Goal: Task Accomplishment & Management: Complete application form

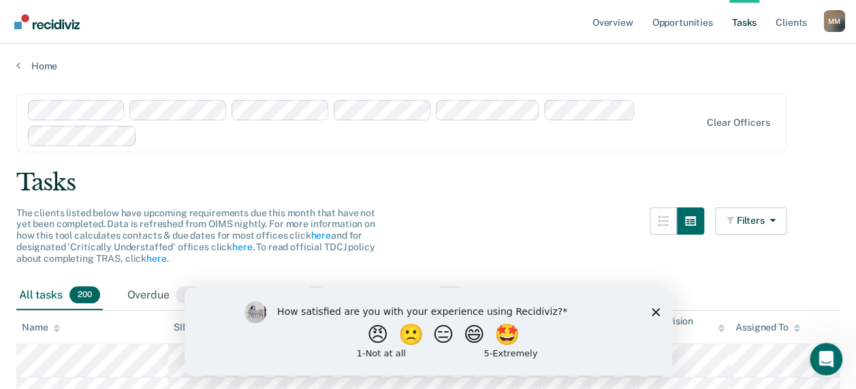
click at [656, 310] on polygon "Close survey" at bounding box center [655, 312] width 8 height 8
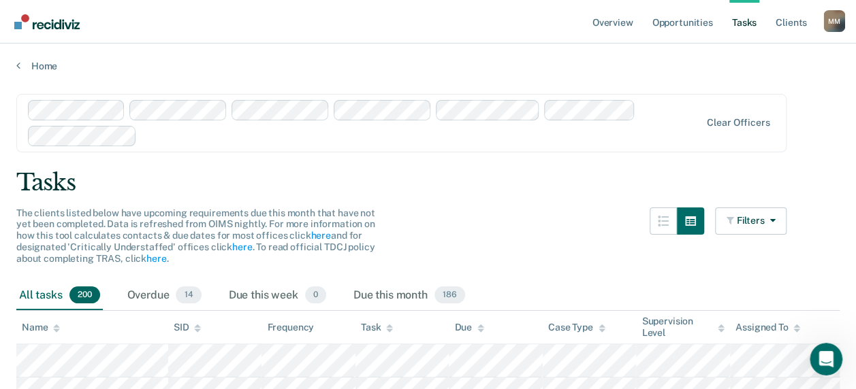
click at [745, 22] on link "Tasks" at bounding box center [744, 22] width 30 height 44
click at [693, 22] on link "Opportunities" at bounding box center [682, 22] width 66 height 44
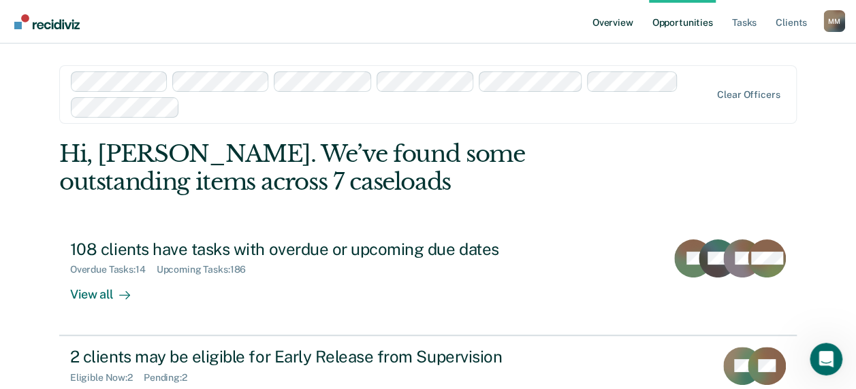
click at [628, 26] on link "Overview" at bounding box center [613, 22] width 46 height 44
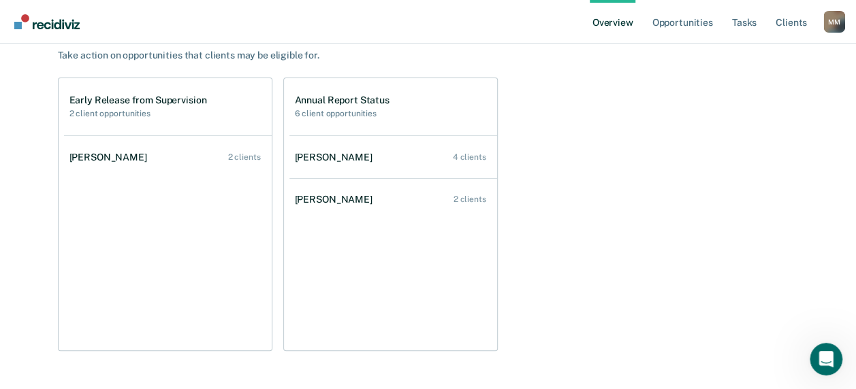
scroll to position [136, 0]
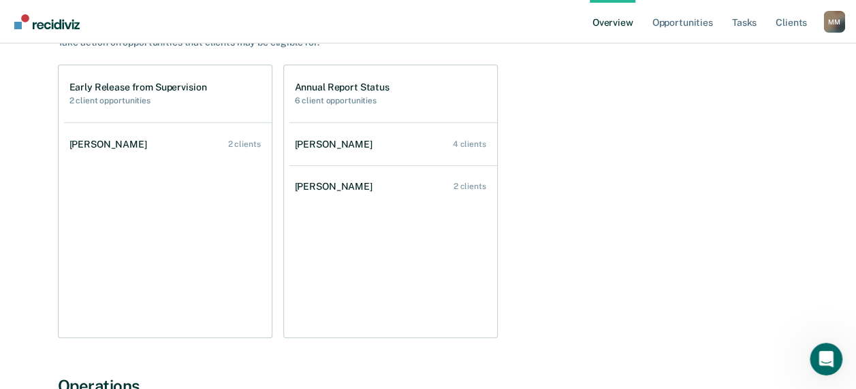
click at [108, 97] on h2 "2 client opportunities" at bounding box center [138, 101] width 138 height 10
click at [117, 97] on h2 "2 client opportunities" at bounding box center [138, 101] width 138 height 10
click at [340, 97] on h2 "6 client opportunities" at bounding box center [342, 101] width 95 height 10
click at [347, 101] on h2 "6 client opportunities" at bounding box center [342, 101] width 95 height 10
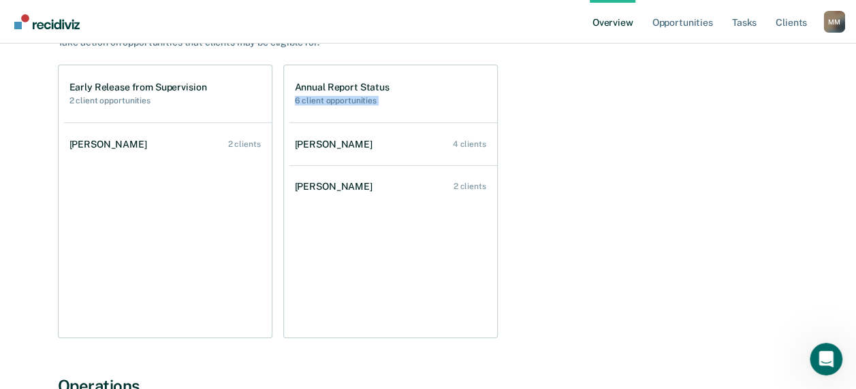
click at [347, 101] on h2 "6 client opportunities" at bounding box center [342, 101] width 95 height 10
click at [349, 84] on h1 "Annual Report Status" at bounding box center [342, 88] width 95 height 12
click at [614, 114] on div "Early Release from Supervision 2 client opportunities [PERSON_NAME] 2 clients A…" at bounding box center [428, 202] width 741 height 274
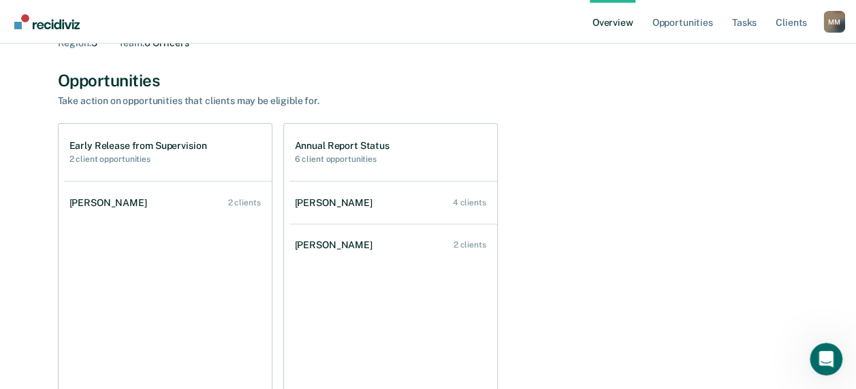
scroll to position [0, 0]
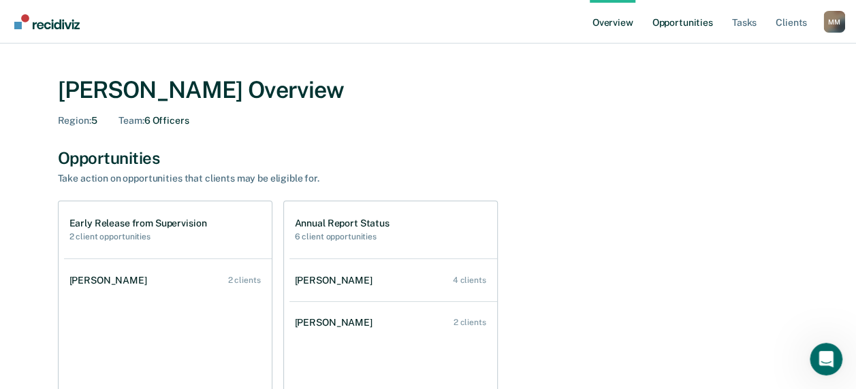
click at [689, 19] on link "Opportunities" at bounding box center [682, 22] width 66 height 44
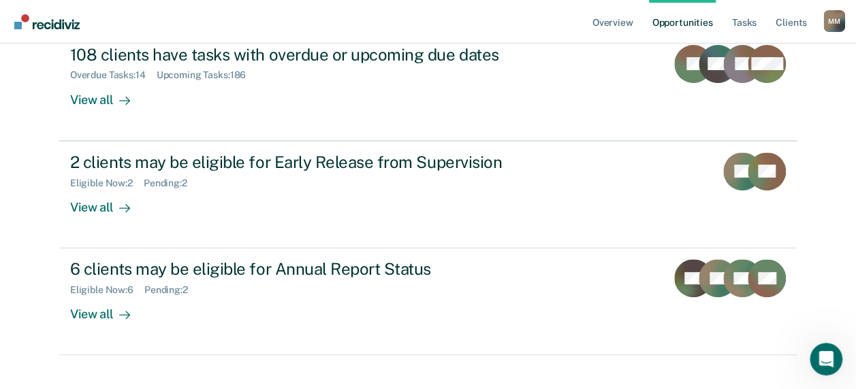
scroll to position [204, 0]
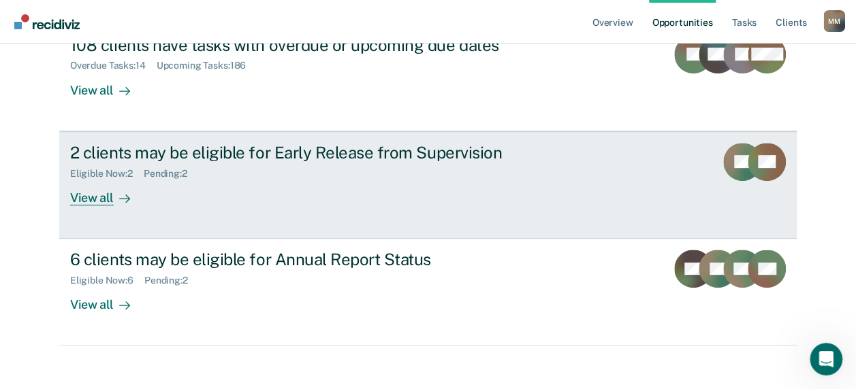
click at [89, 193] on div "View all" at bounding box center [108, 192] width 76 height 27
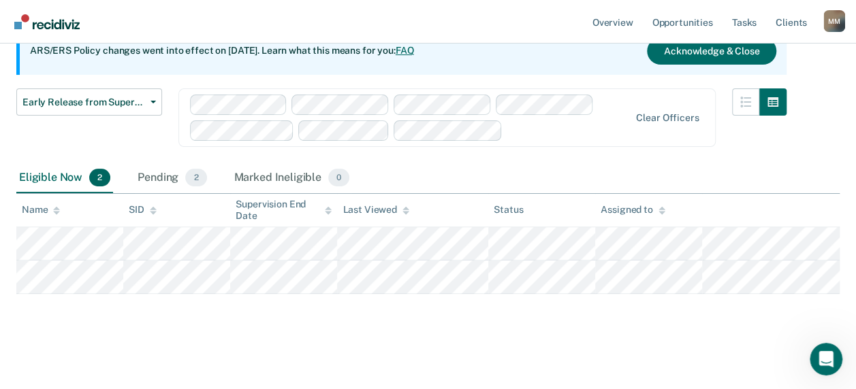
scroll to position [144, 0]
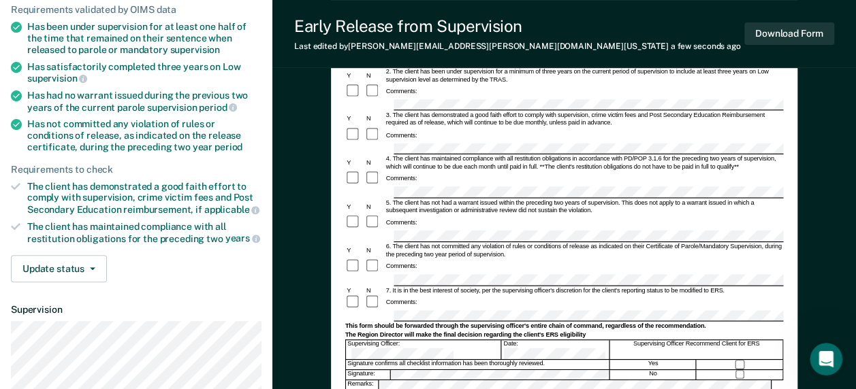
scroll to position [204, 0]
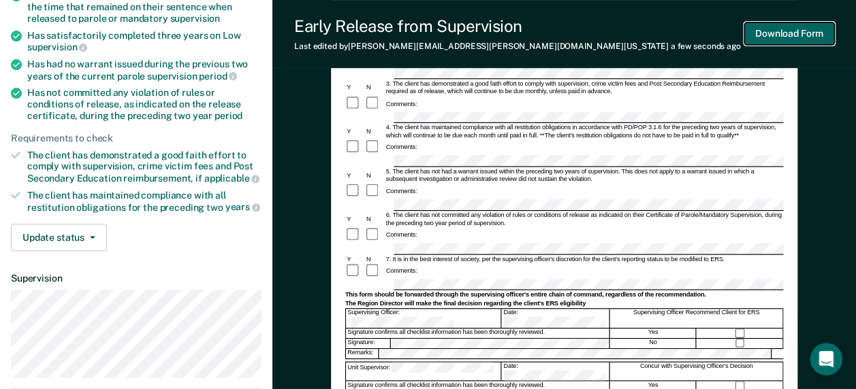
click at [801, 30] on button "Download Form" at bounding box center [789, 33] width 90 height 22
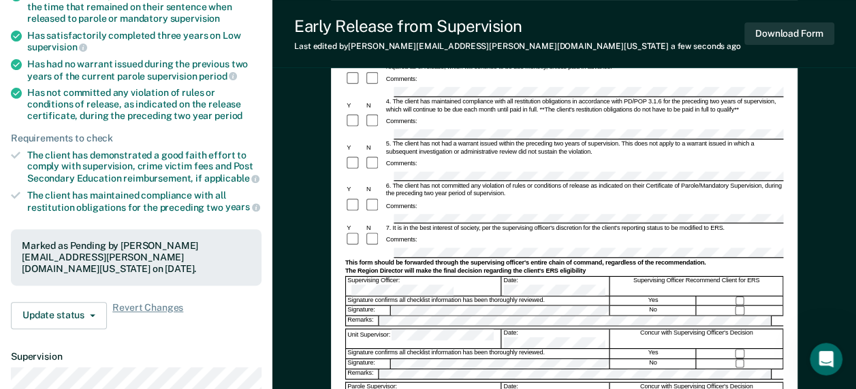
scroll to position [0, 0]
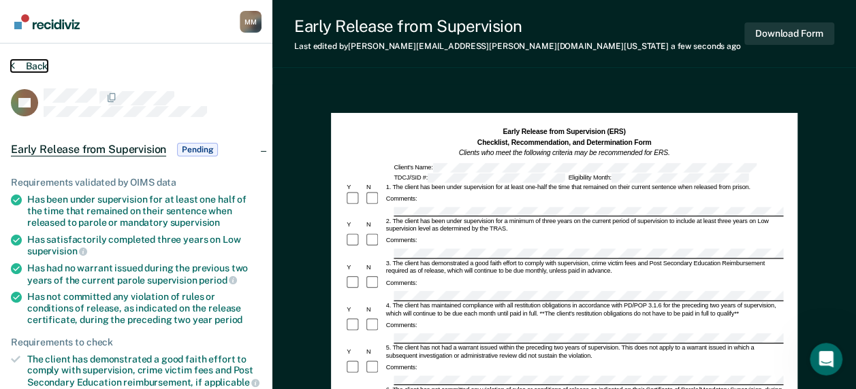
click at [32, 64] on button "Back" at bounding box center [29, 66] width 37 height 12
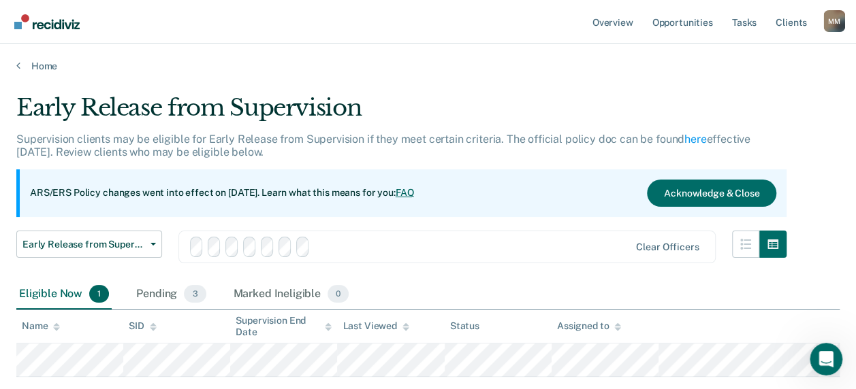
scroll to position [110, 0]
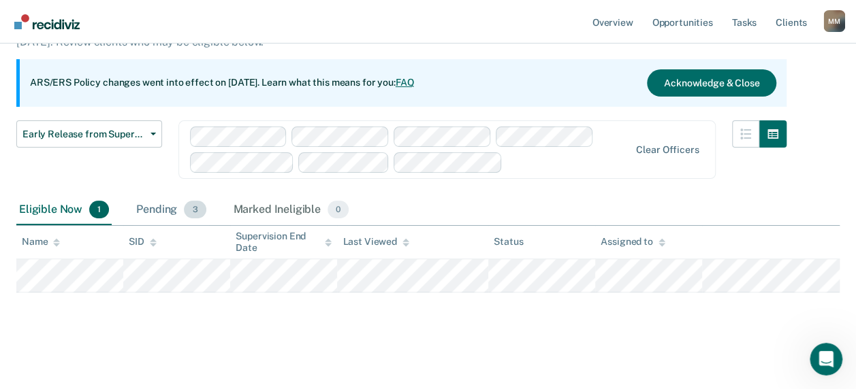
click at [165, 209] on div "Pending 3" at bounding box center [170, 210] width 75 height 30
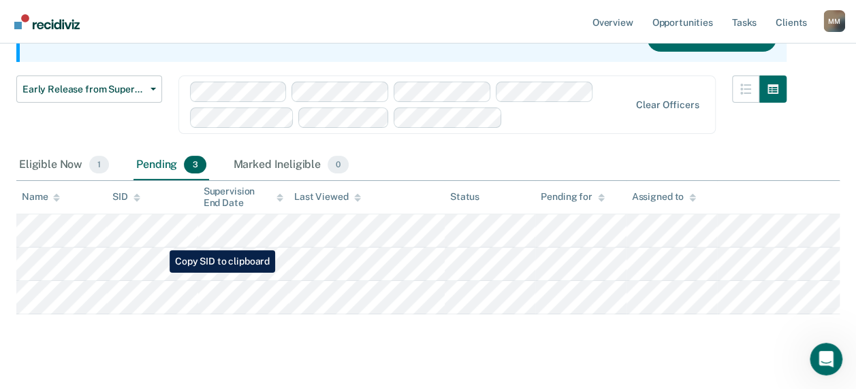
scroll to position [177, 0]
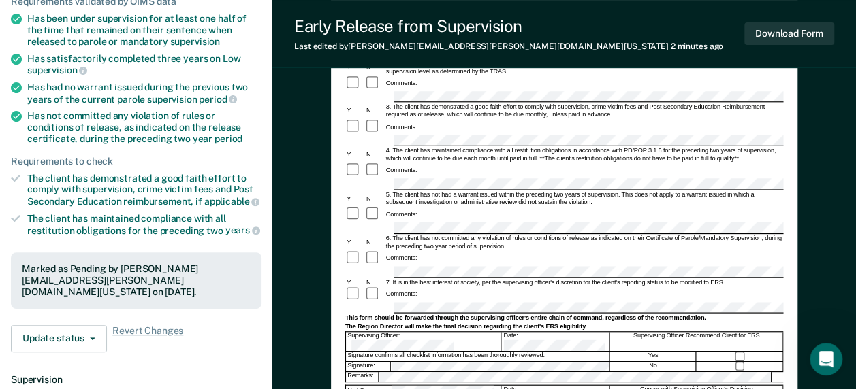
scroll to position [204, 0]
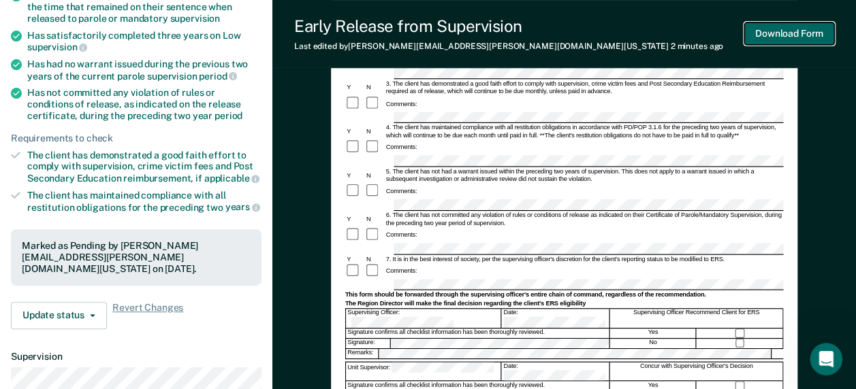
drag, startPoint x: 572, startPoint y: 169, endPoint x: 793, endPoint y: 25, distance: 263.6
click at [793, 25] on button "Download Form" at bounding box center [789, 33] width 90 height 22
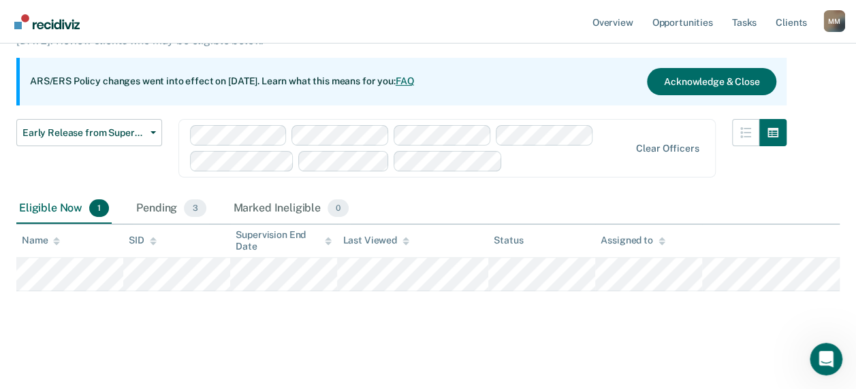
scroll to position [110, 0]
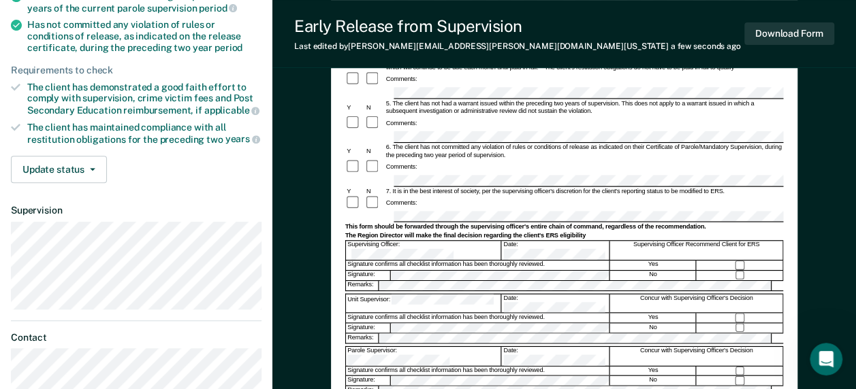
scroll to position [340, 0]
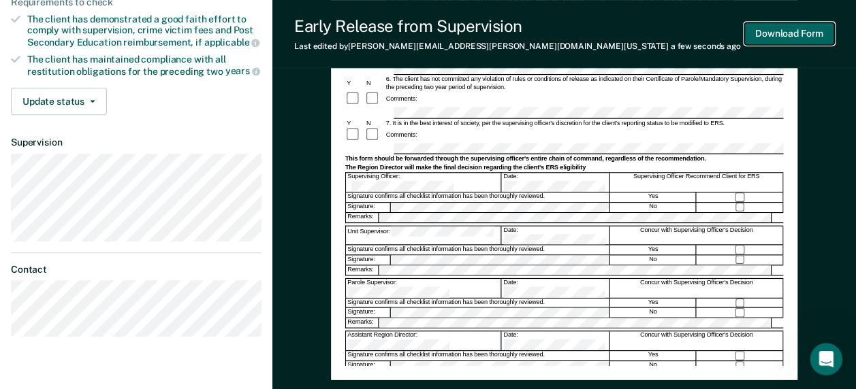
click at [791, 36] on button "Download Form" at bounding box center [789, 33] width 90 height 22
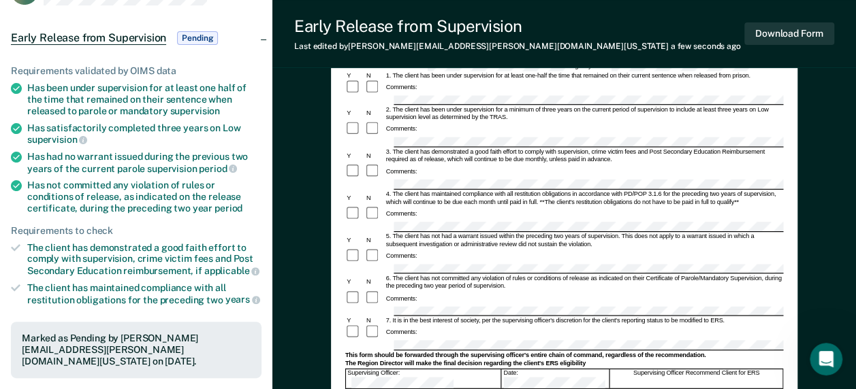
scroll to position [0, 0]
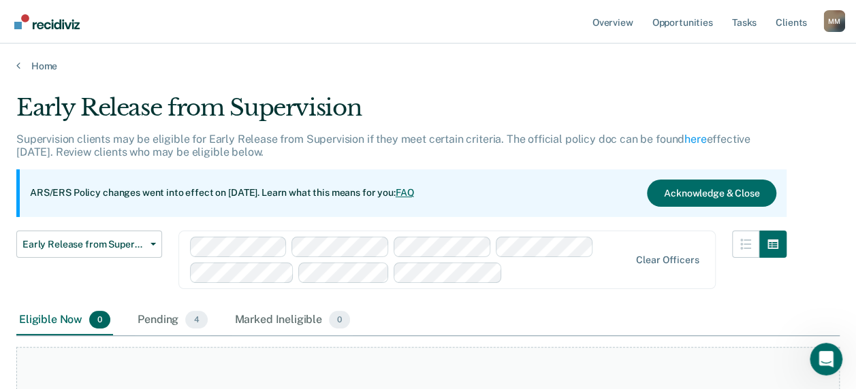
scroll to position [110, 0]
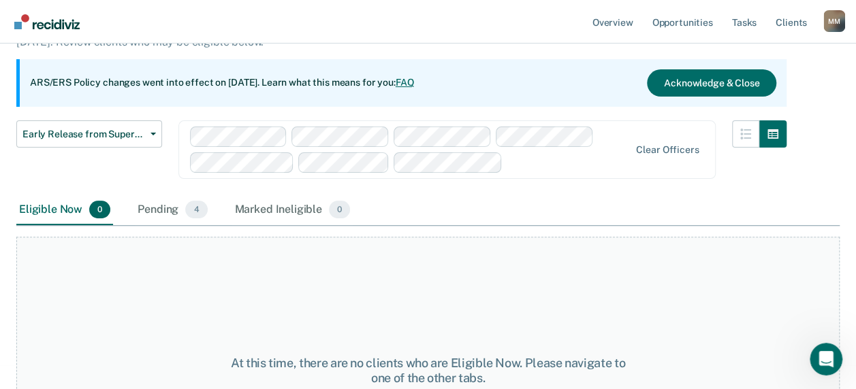
click at [70, 205] on div "Eligible Now 0" at bounding box center [64, 210] width 97 height 30
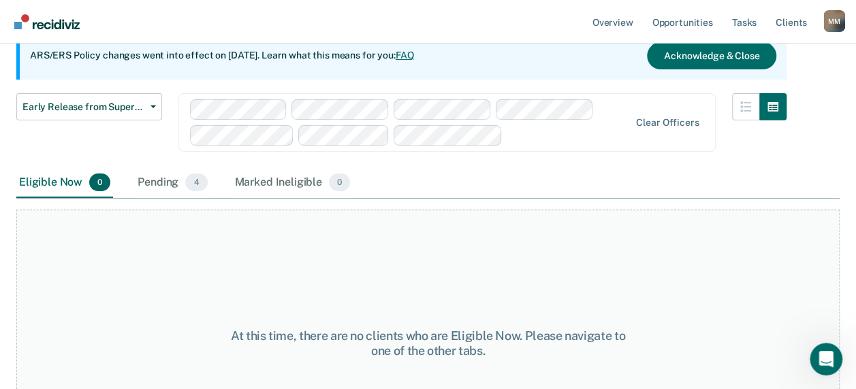
scroll to position [88, 0]
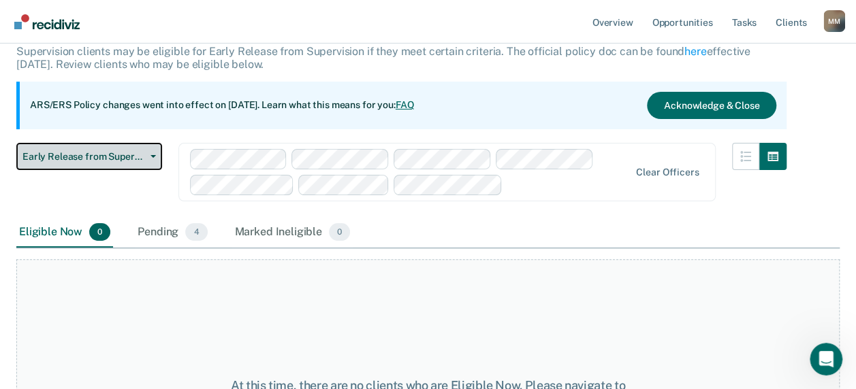
click at [142, 155] on span "Early Release from Supervision" at bounding box center [83, 157] width 123 height 12
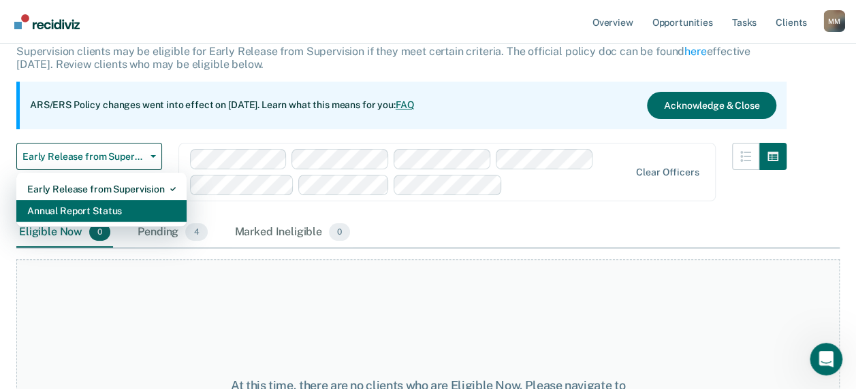
click at [127, 212] on div "Annual Report Status" at bounding box center [101, 211] width 148 height 22
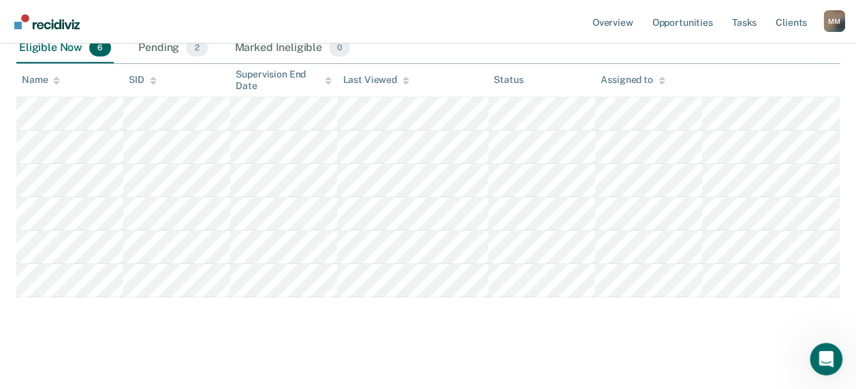
scroll to position [204, 0]
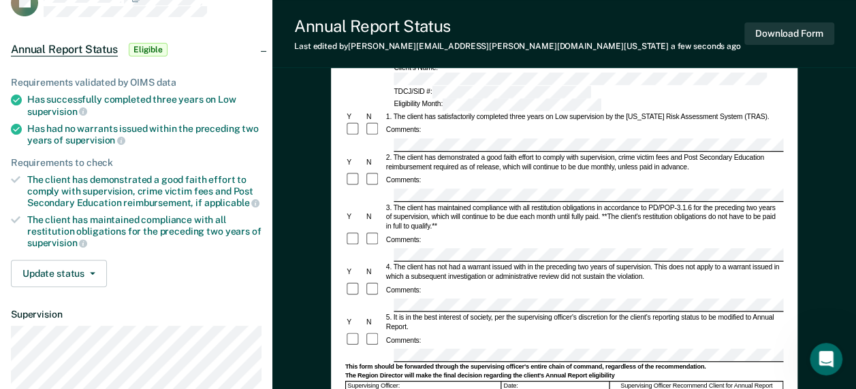
scroll to position [68, 0]
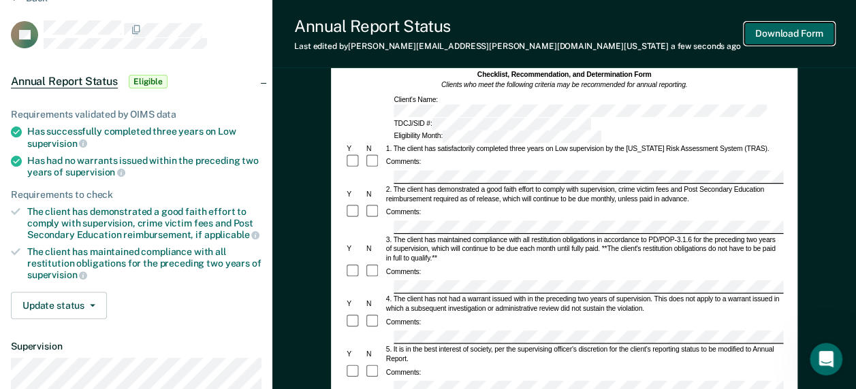
click at [787, 35] on button "Download Form" at bounding box center [789, 33] width 90 height 22
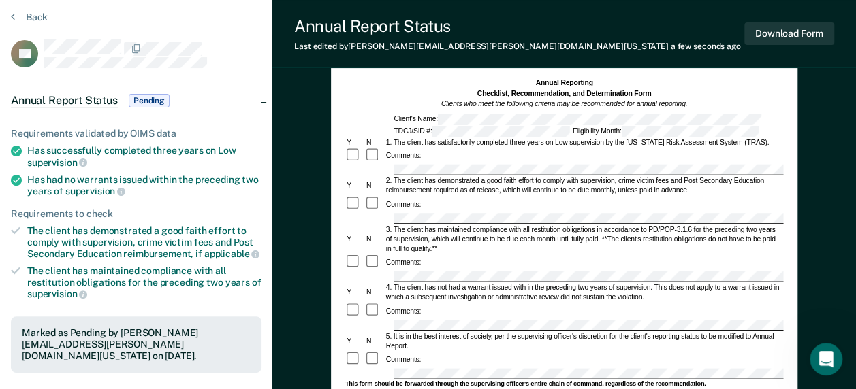
scroll to position [0, 0]
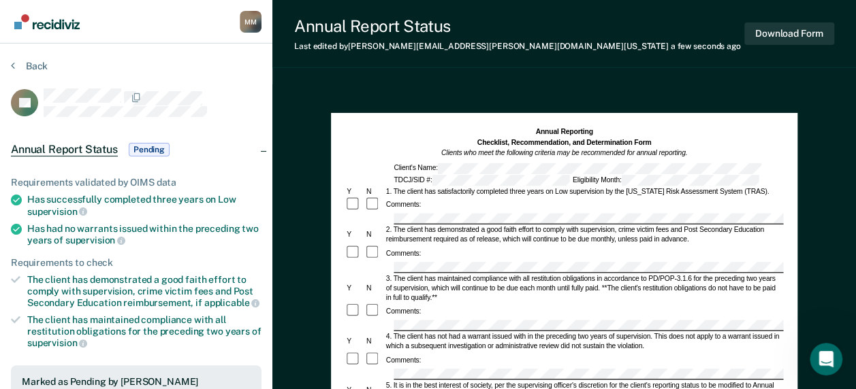
click at [11, 74] on div "Back" at bounding box center [136, 74] width 251 height 29
click at [16, 67] on button "Back" at bounding box center [29, 66] width 37 height 12
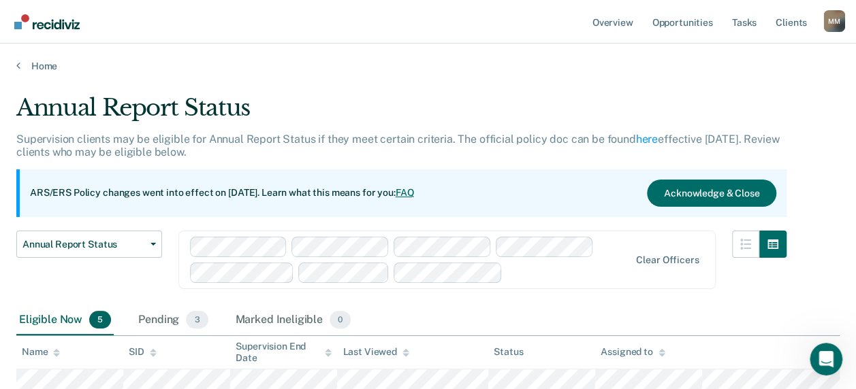
scroll to position [204, 0]
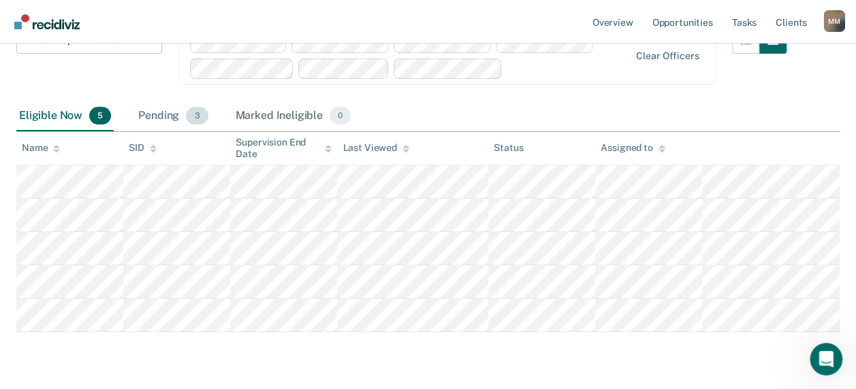
click at [150, 121] on div "Pending 3" at bounding box center [172, 116] width 75 height 30
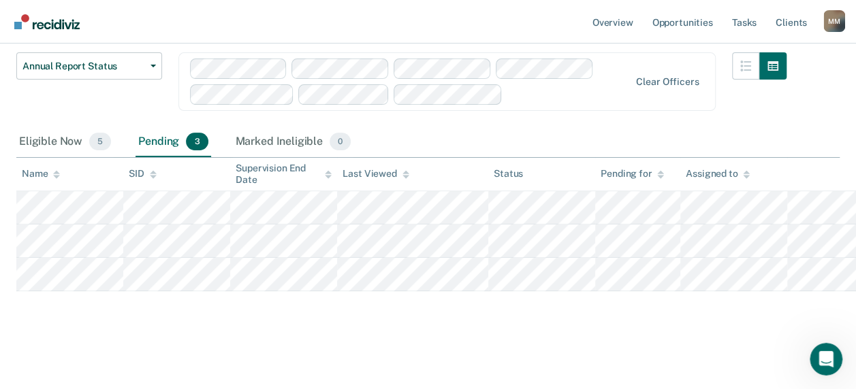
scroll to position [177, 0]
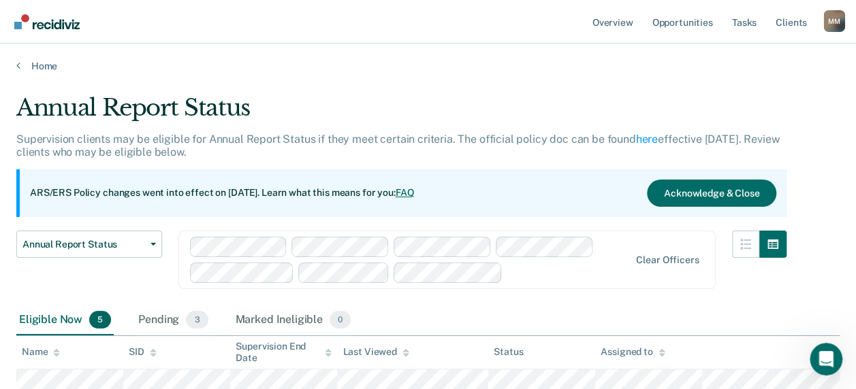
scroll to position [177, 0]
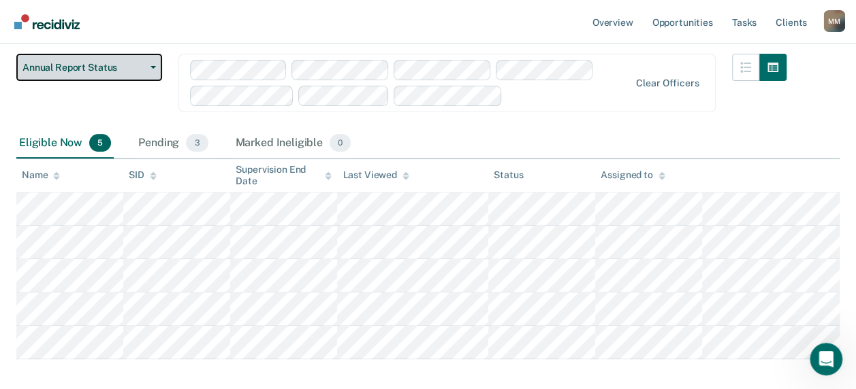
click at [84, 68] on span "Annual Report Status" at bounding box center [83, 68] width 123 height 12
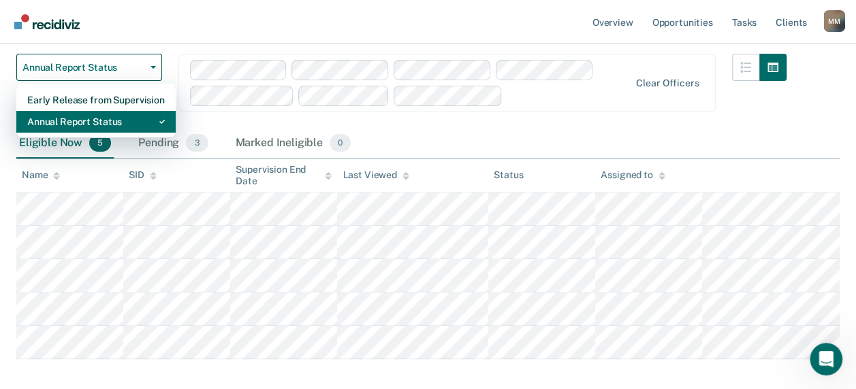
click at [83, 116] on div "Annual Report Status" at bounding box center [96, 122] width 138 height 22
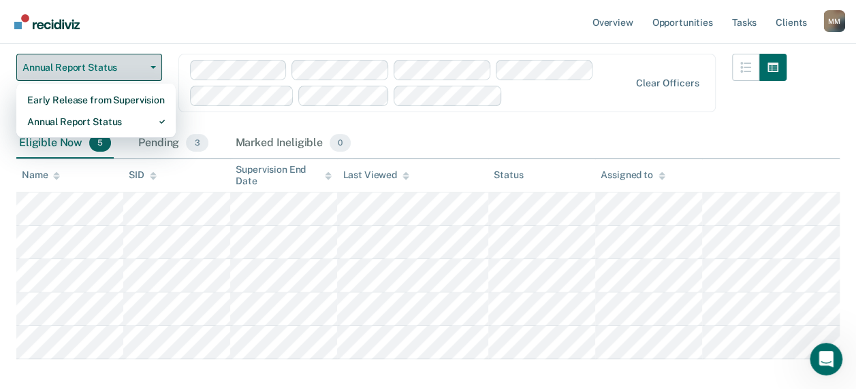
scroll to position [0, 0]
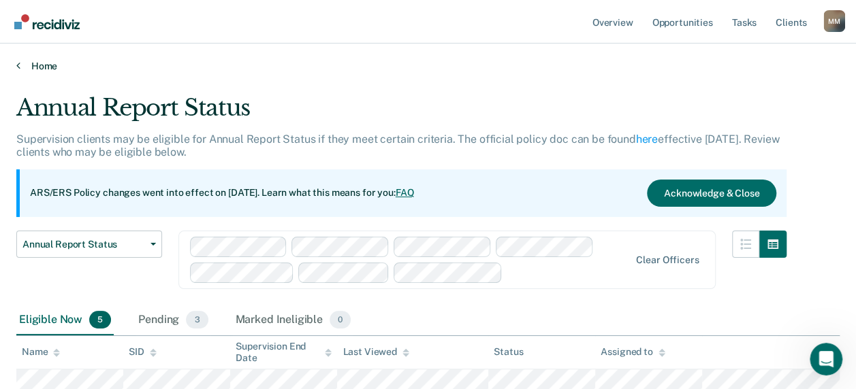
click at [48, 61] on link "Home" at bounding box center [427, 66] width 823 height 12
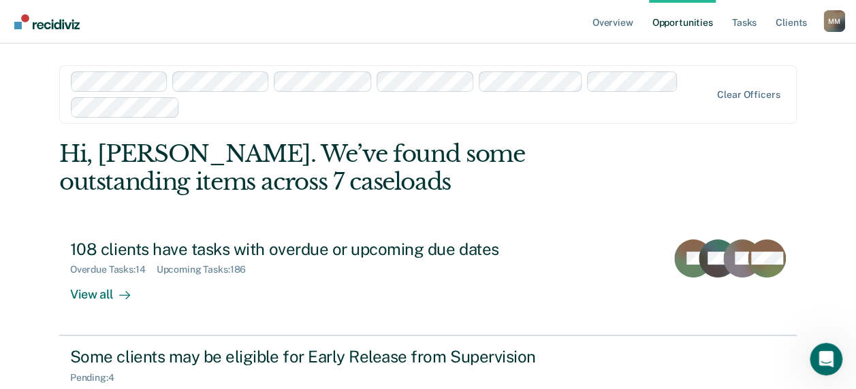
click at [669, 26] on link "Opportunities" at bounding box center [682, 22] width 66 height 44
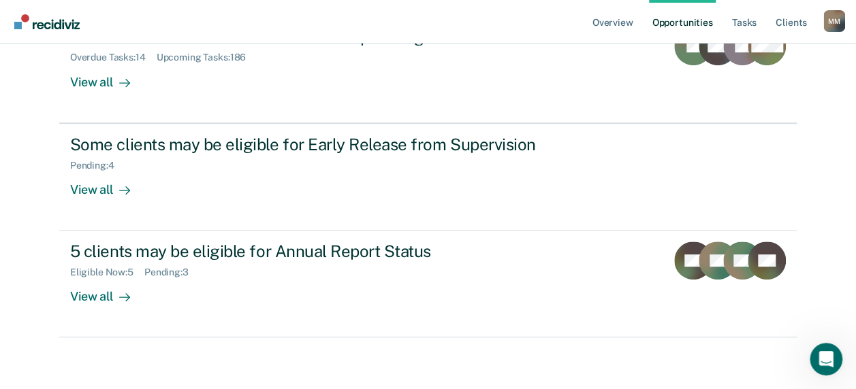
scroll to position [214, 0]
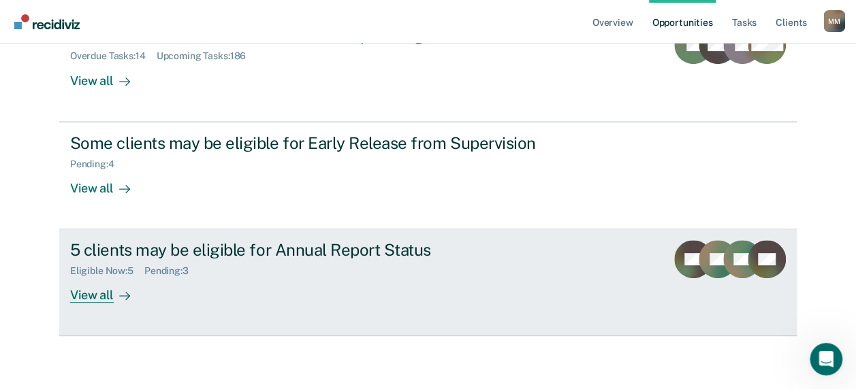
click at [124, 243] on div "5 clients may be eligible for Annual Report Status" at bounding box center [309, 250] width 478 height 20
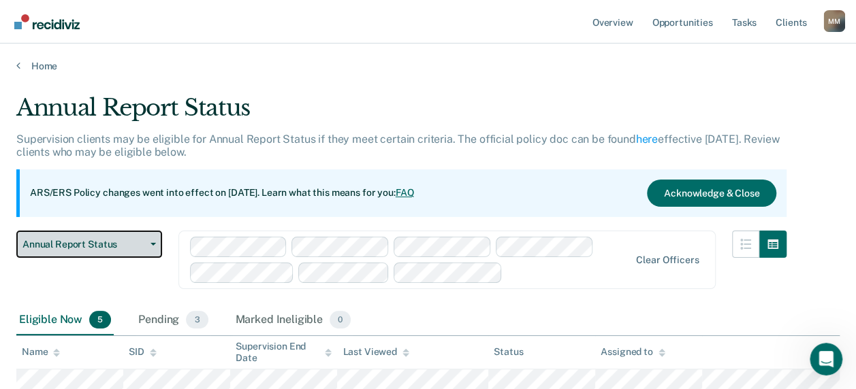
click at [153, 243] on icon "button" at bounding box center [152, 244] width 5 height 3
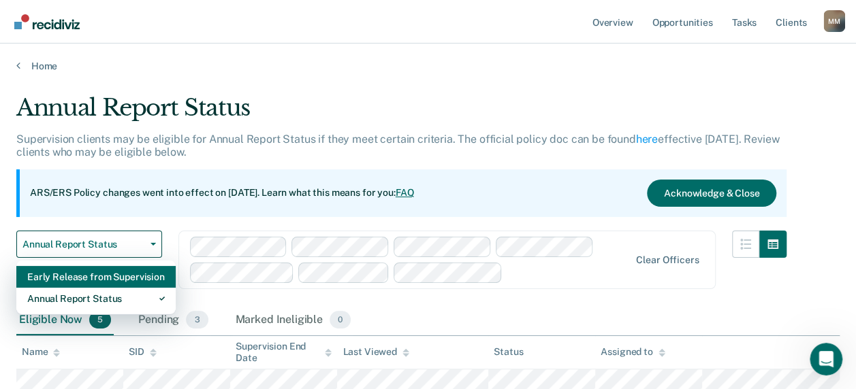
click at [119, 285] on div "Early Release from Supervision" at bounding box center [96, 277] width 138 height 22
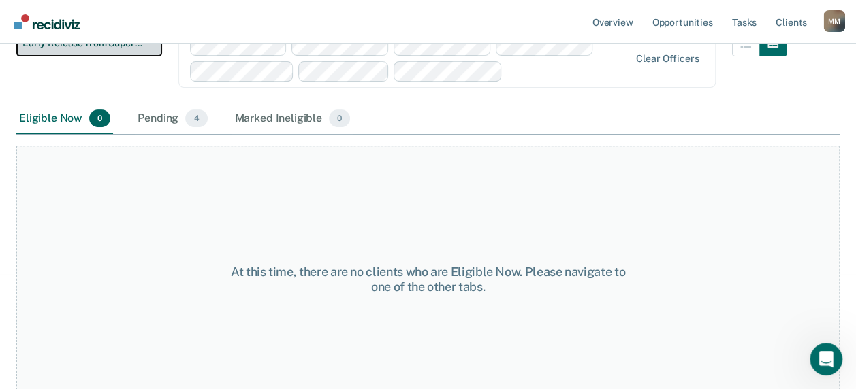
scroll to position [204, 0]
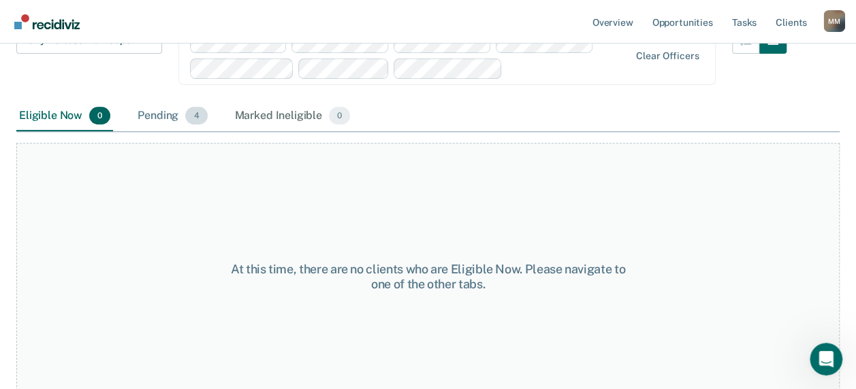
click at [166, 118] on div "Pending 4" at bounding box center [172, 116] width 75 height 30
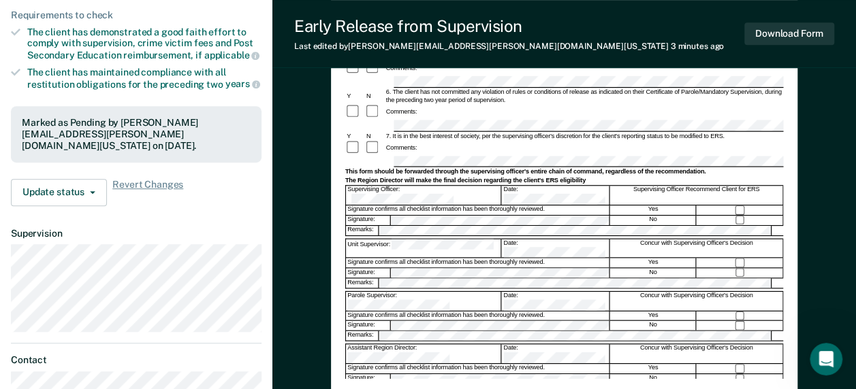
scroll to position [340, 0]
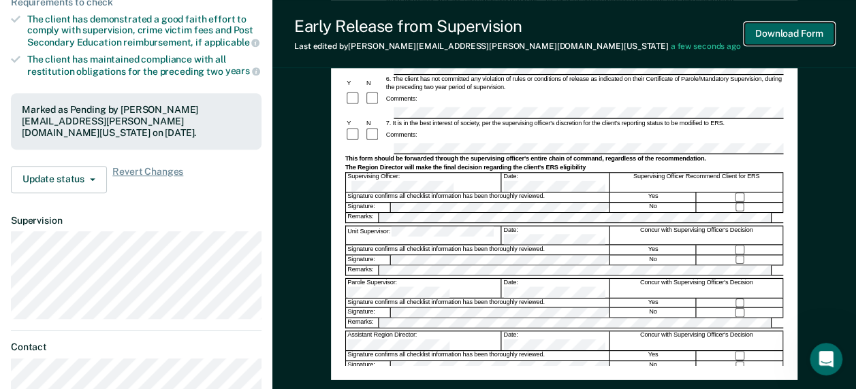
click at [769, 31] on button "Download Form" at bounding box center [789, 33] width 90 height 22
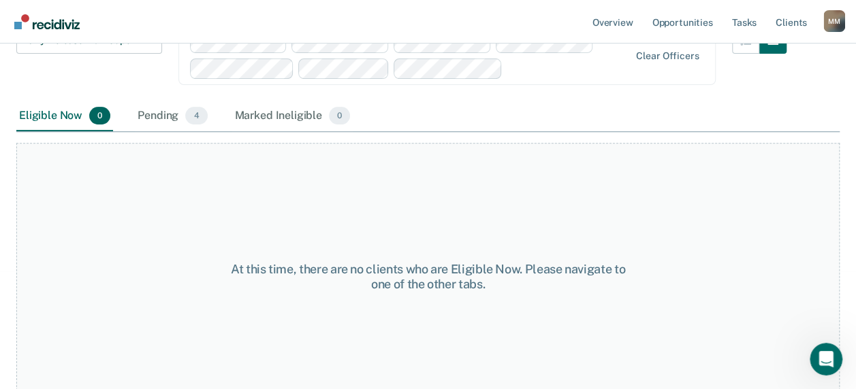
scroll to position [68, 0]
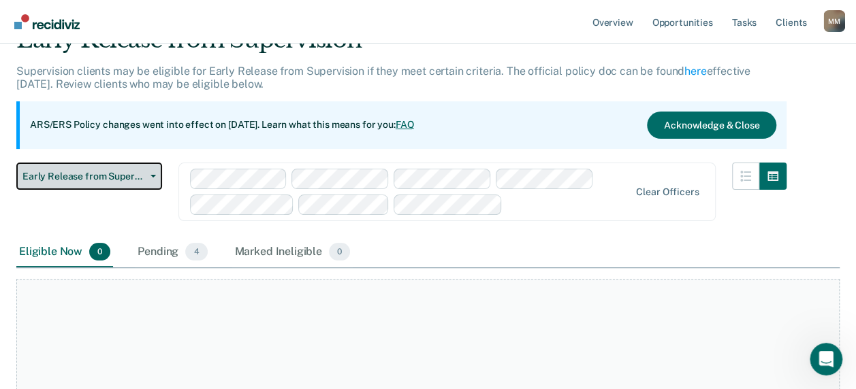
click at [110, 171] on span "Early Release from Supervision" at bounding box center [83, 177] width 123 height 12
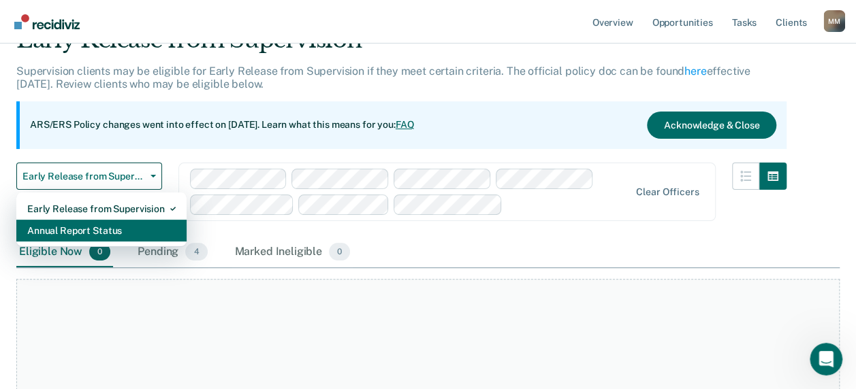
click at [105, 231] on div "Annual Report Status" at bounding box center [101, 231] width 148 height 22
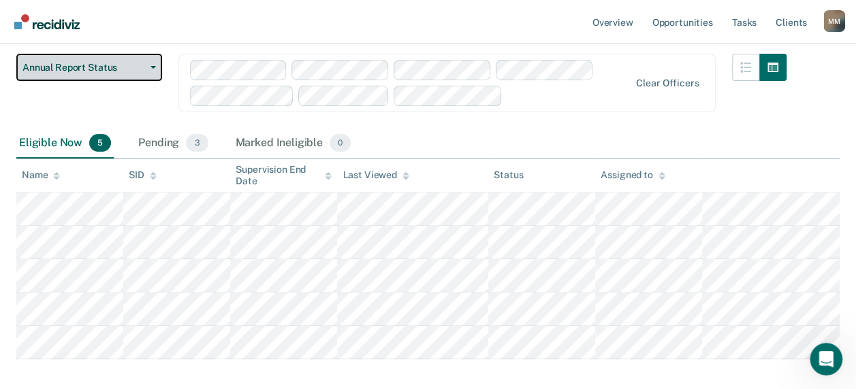
scroll to position [204, 0]
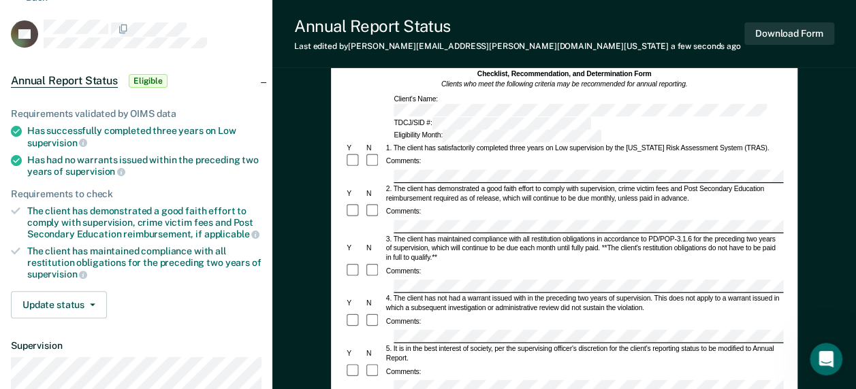
scroll to position [68, 0]
drag, startPoint x: 433, startPoint y: 338, endPoint x: 425, endPoint y: 353, distance: 17.1
click at [425, 353] on form "Annual Reporting Checklist, Recommendation, and Determination Form Clients who …" at bounding box center [564, 382] width 438 height 646
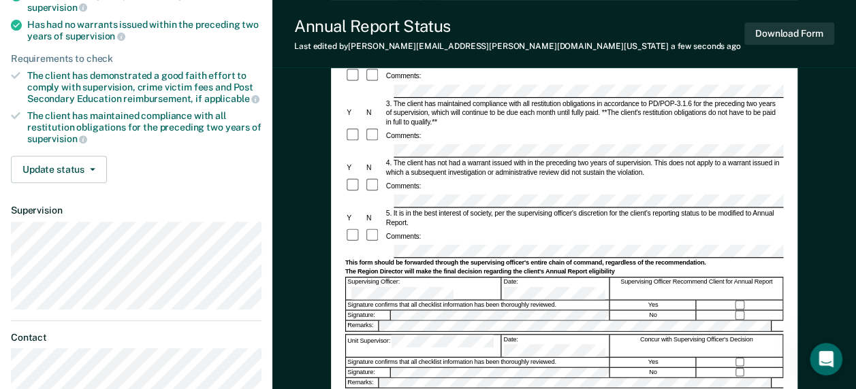
scroll to position [272, 0]
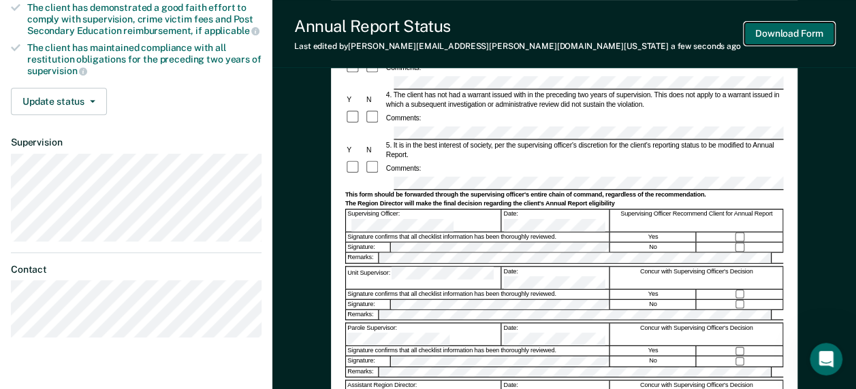
click at [779, 29] on button "Download Form" at bounding box center [789, 33] width 90 height 22
